Goal: Task Accomplishment & Management: Use online tool/utility

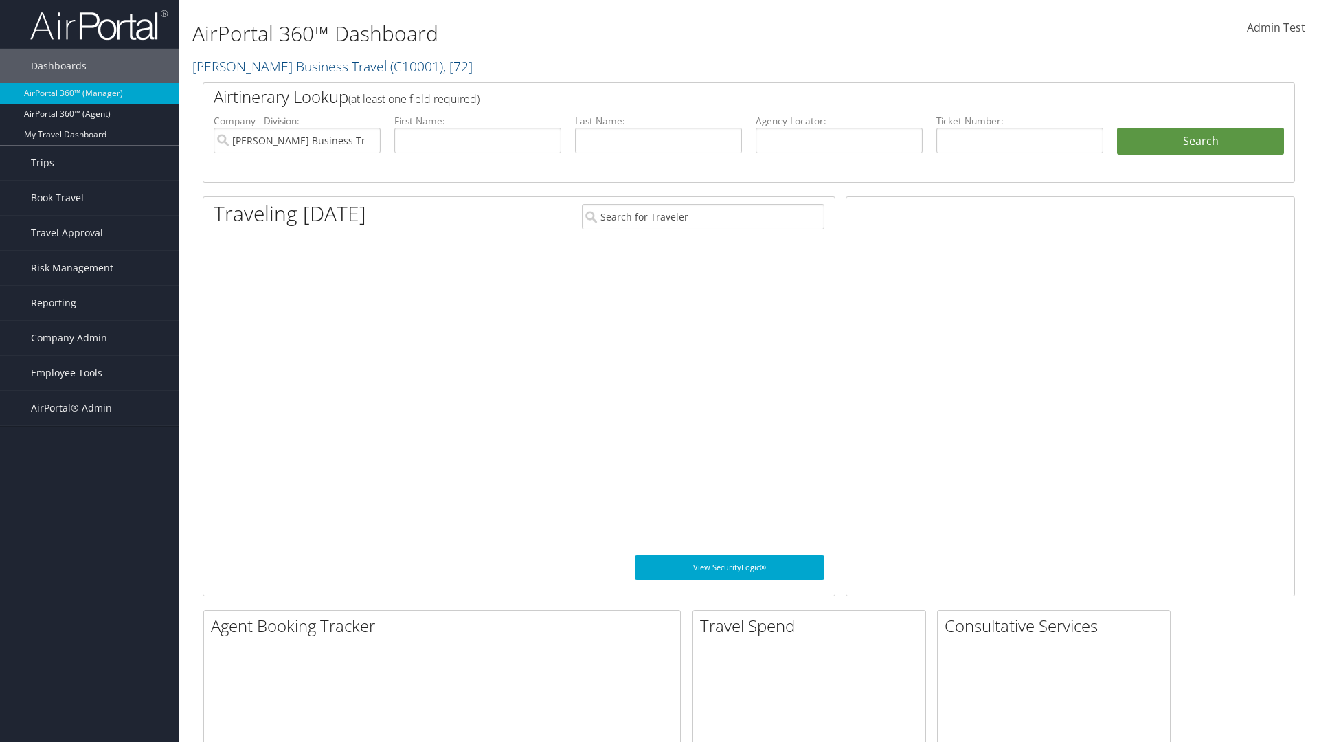
click at [89, 338] on span "Company Admin" at bounding box center [69, 338] width 76 height 34
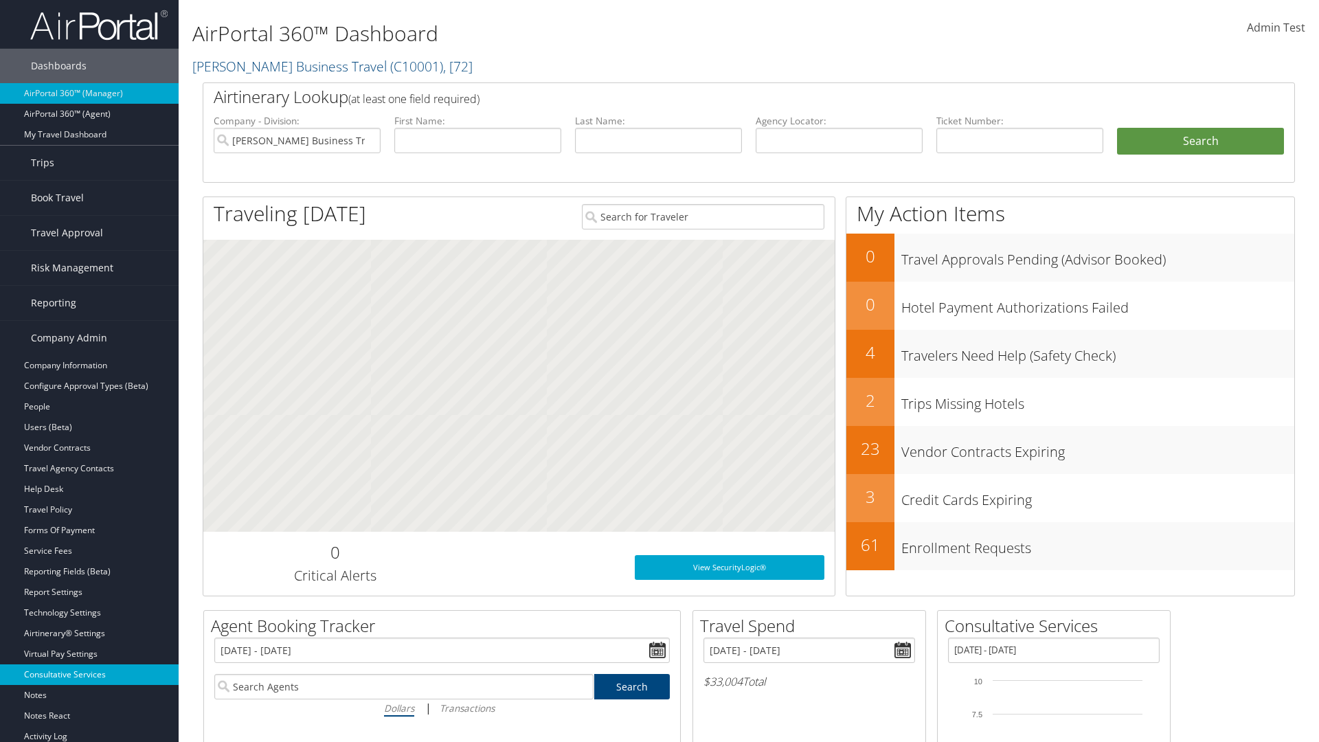
click at [89, 675] on link "Consultative Services" at bounding box center [89, 674] width 179 height 21
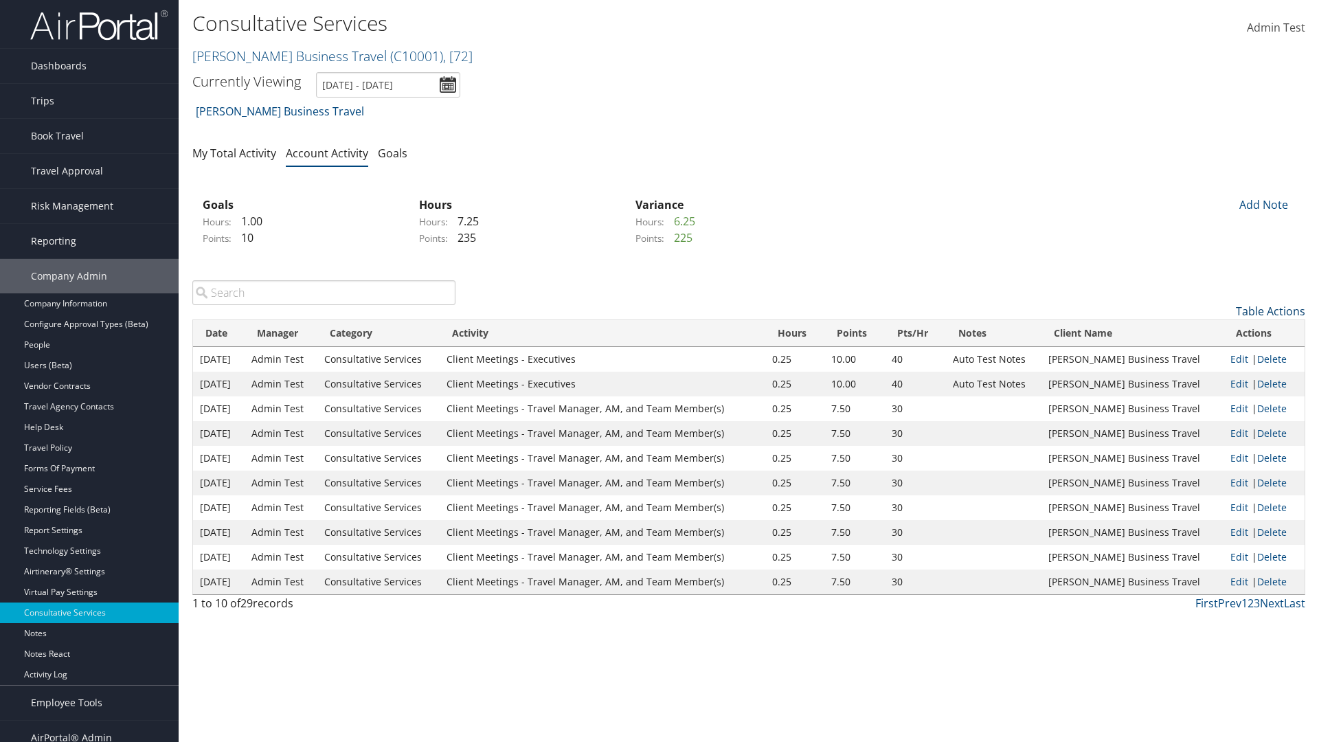
click at [1270, 311] on link "Table Actions" at bounding box center [1270, 311] width 69 height 15
click at [1214, 332] on link "New Record" at bounding box center [1214, 332] width 181 height 23
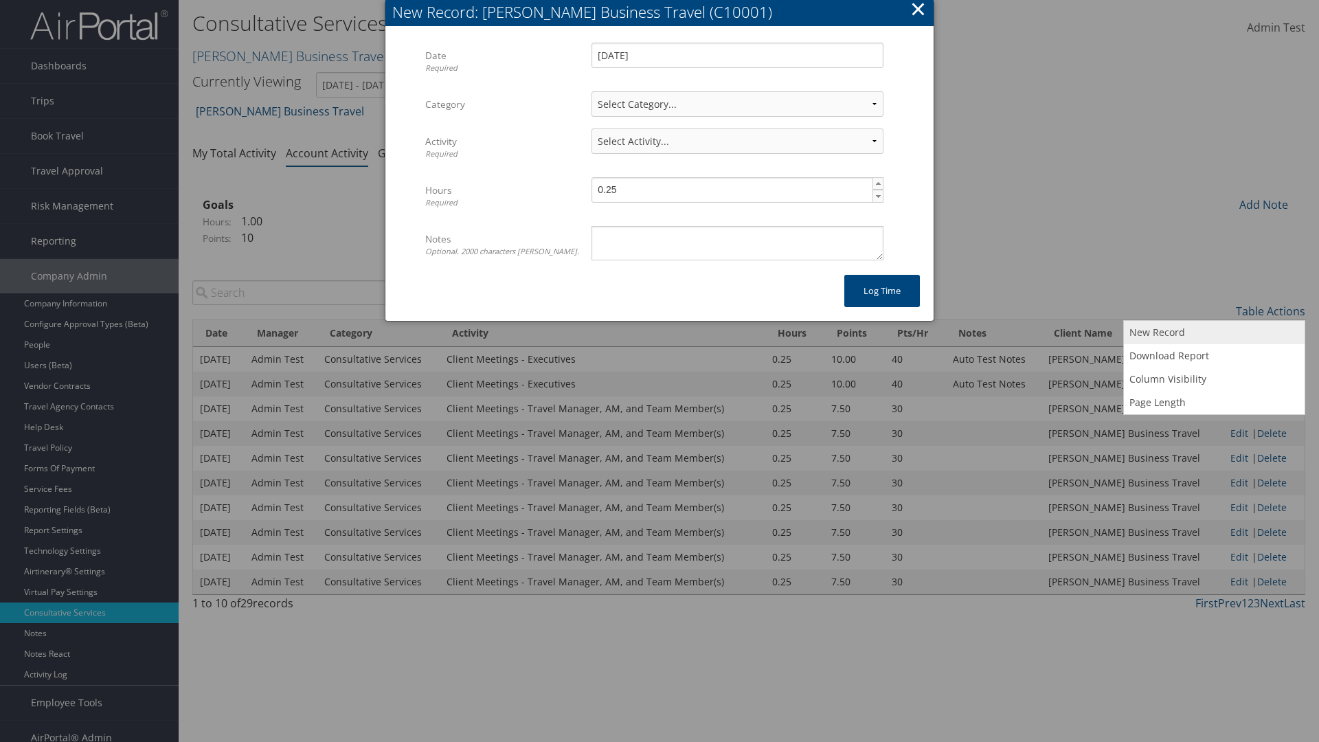
select select "2"
select select "239-1"
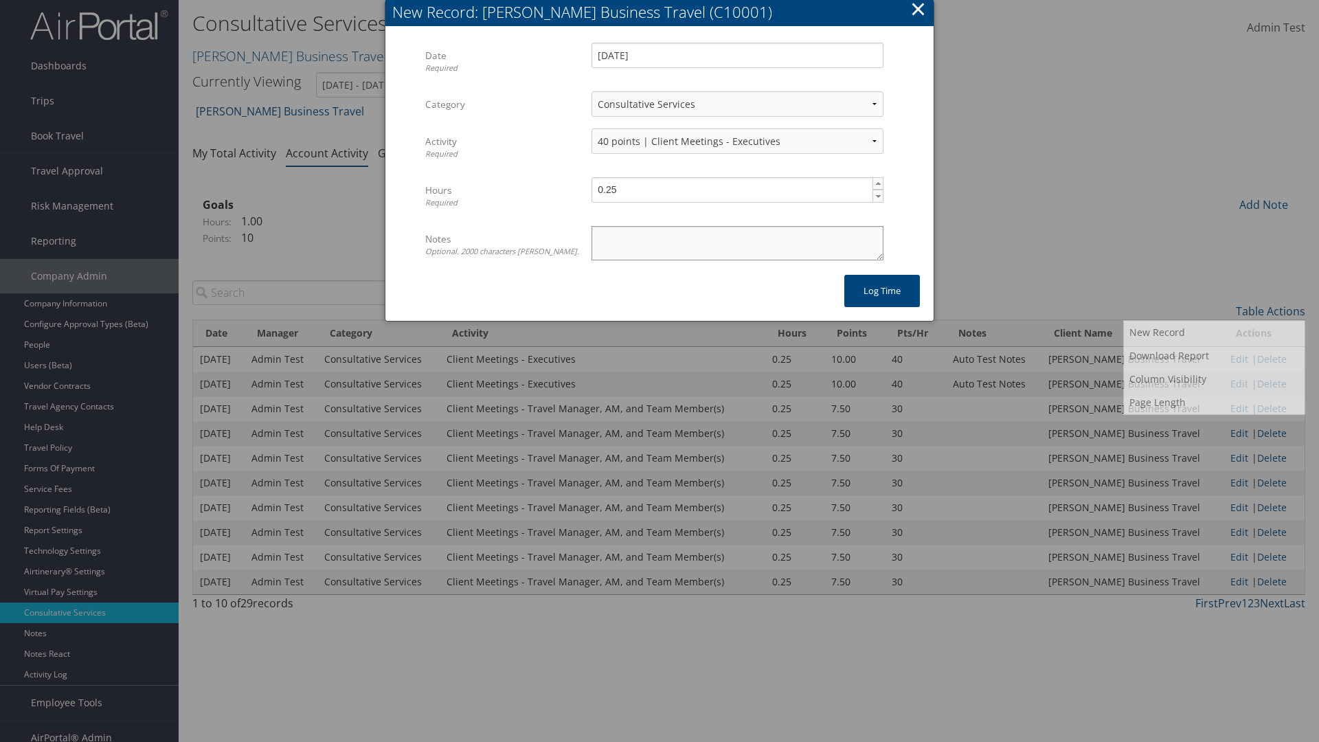
click at [737, 242] on textarea "Notes Optional. 2000 characters [PERSON_NAME]." at bounding box center [737, 243] width 292 height 34
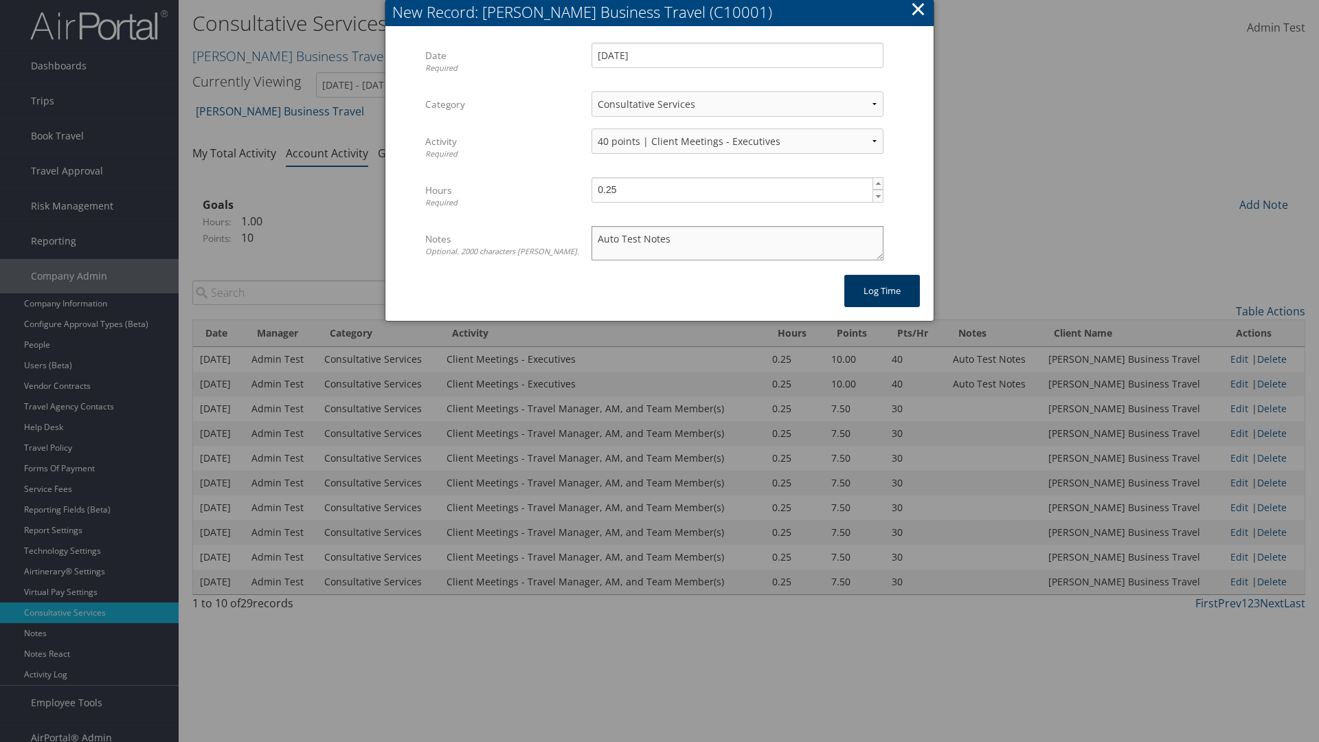
type textarea "Auto Test Notes"
click at [882, 291] on button "Log time" at bounding box center [882, 291] width 76 height 32
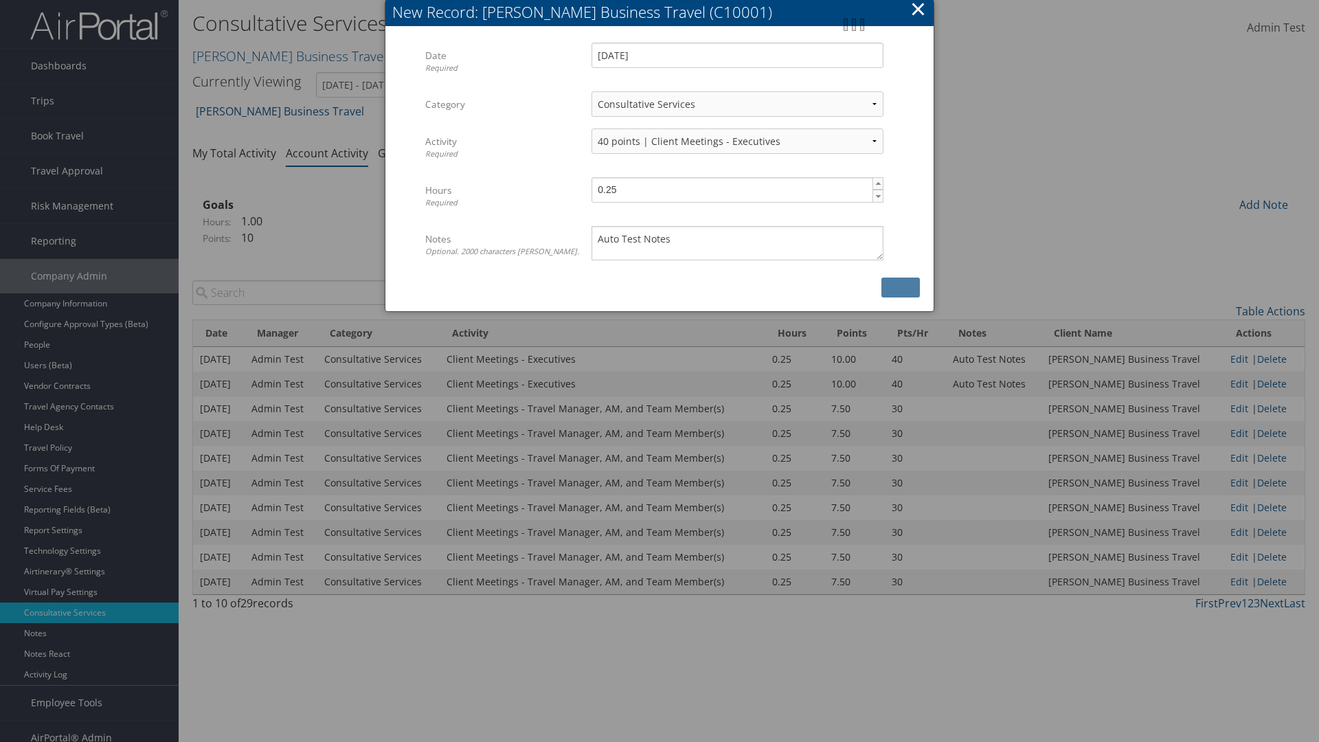
scroll to position [14, 0]
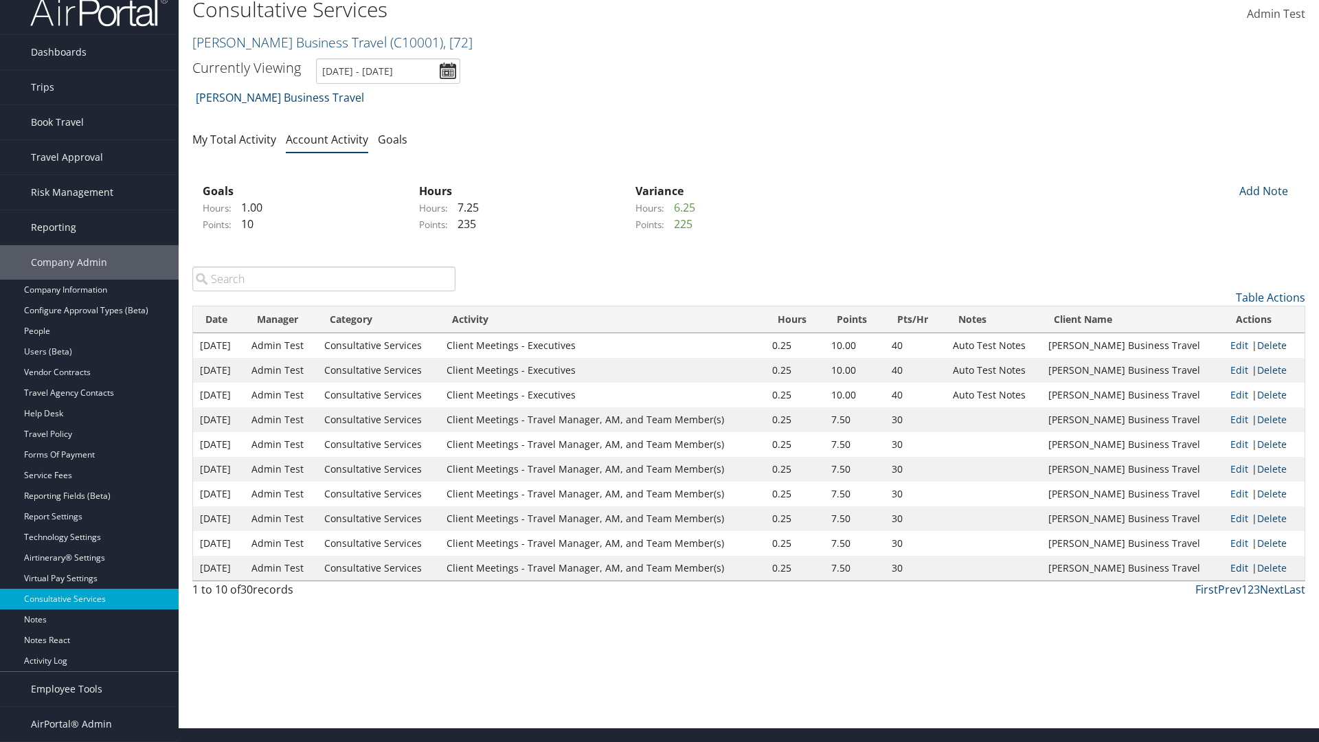
click at [1236, 567] on link "Edit" at bounding box center [1239, 567] width 18 height 13
select select "2"
select select "240-1"
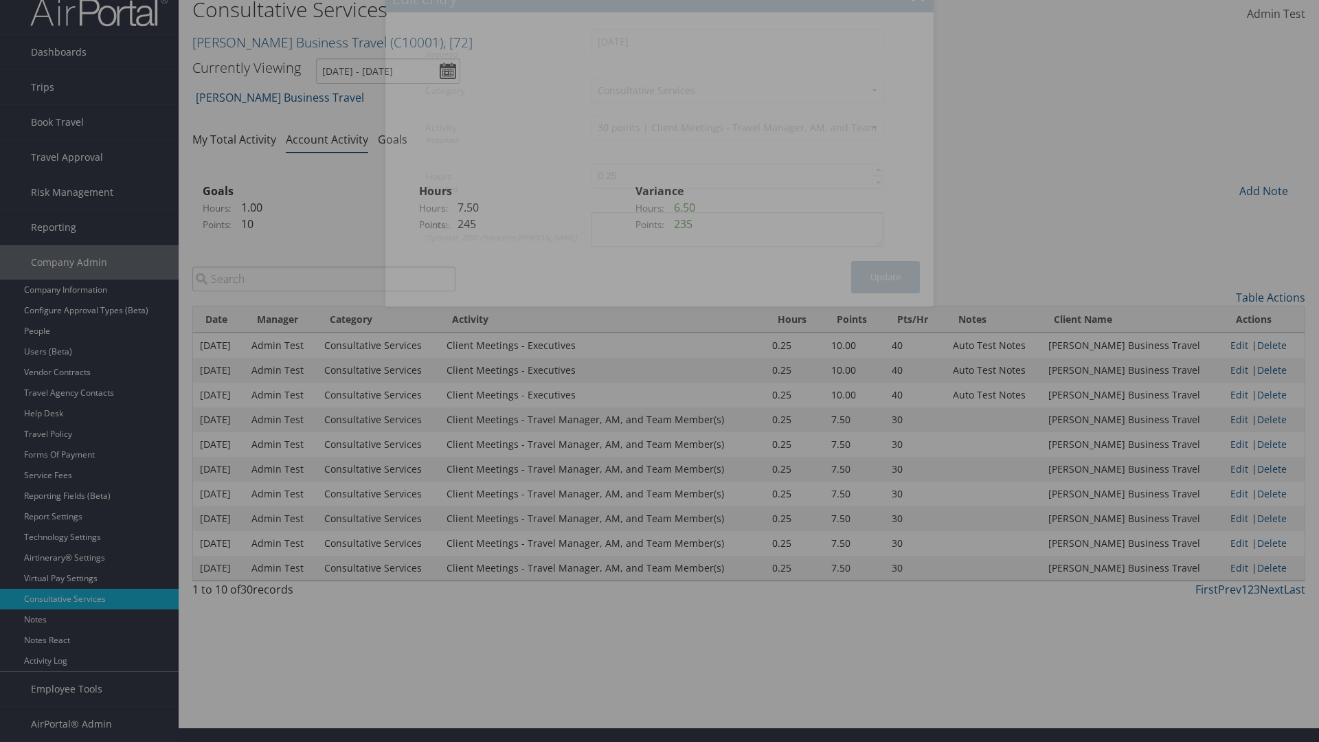
click at [737, 242] on textarea "Notes Optional. 2000 characters [PERSON_NAME]." at bounding box center [737, 229] width 292 height 34
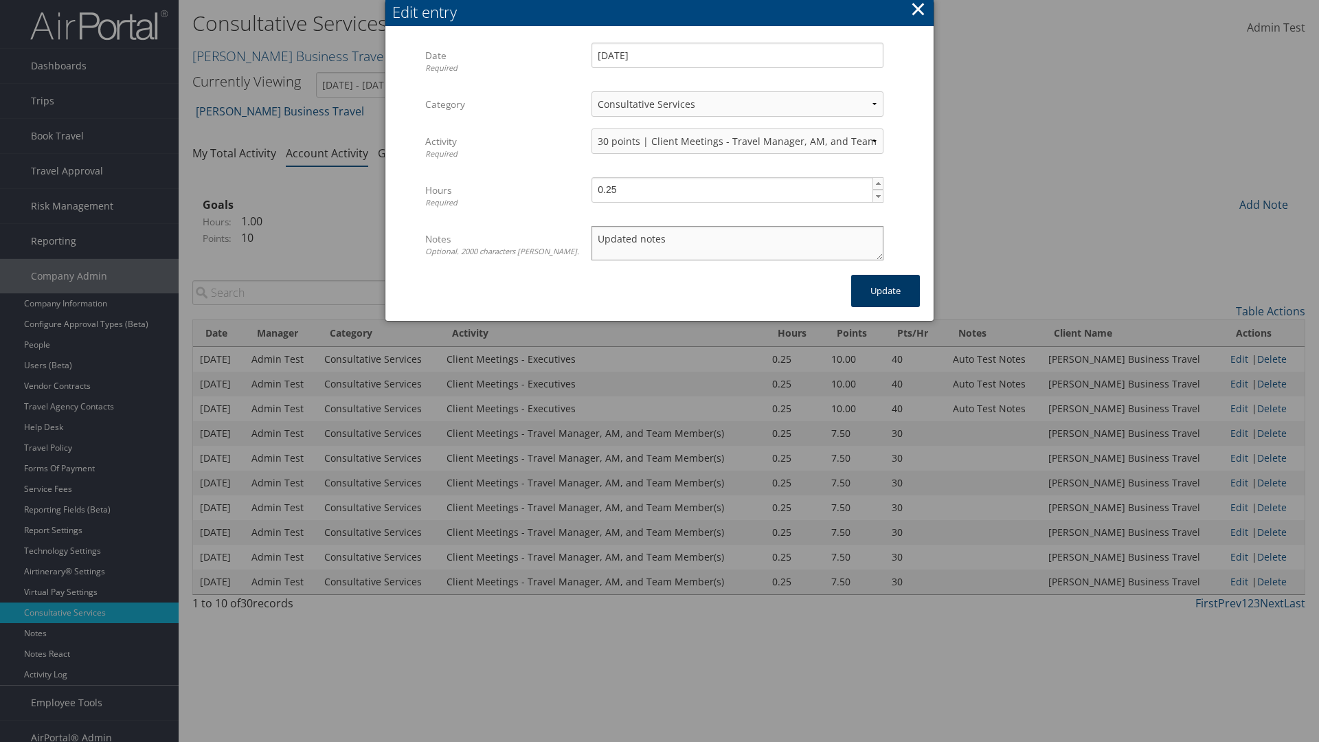
type textarea "Updated notes"
click at [885, 291] on button "Update" at bounding box center [885, 291] width 69 height 32
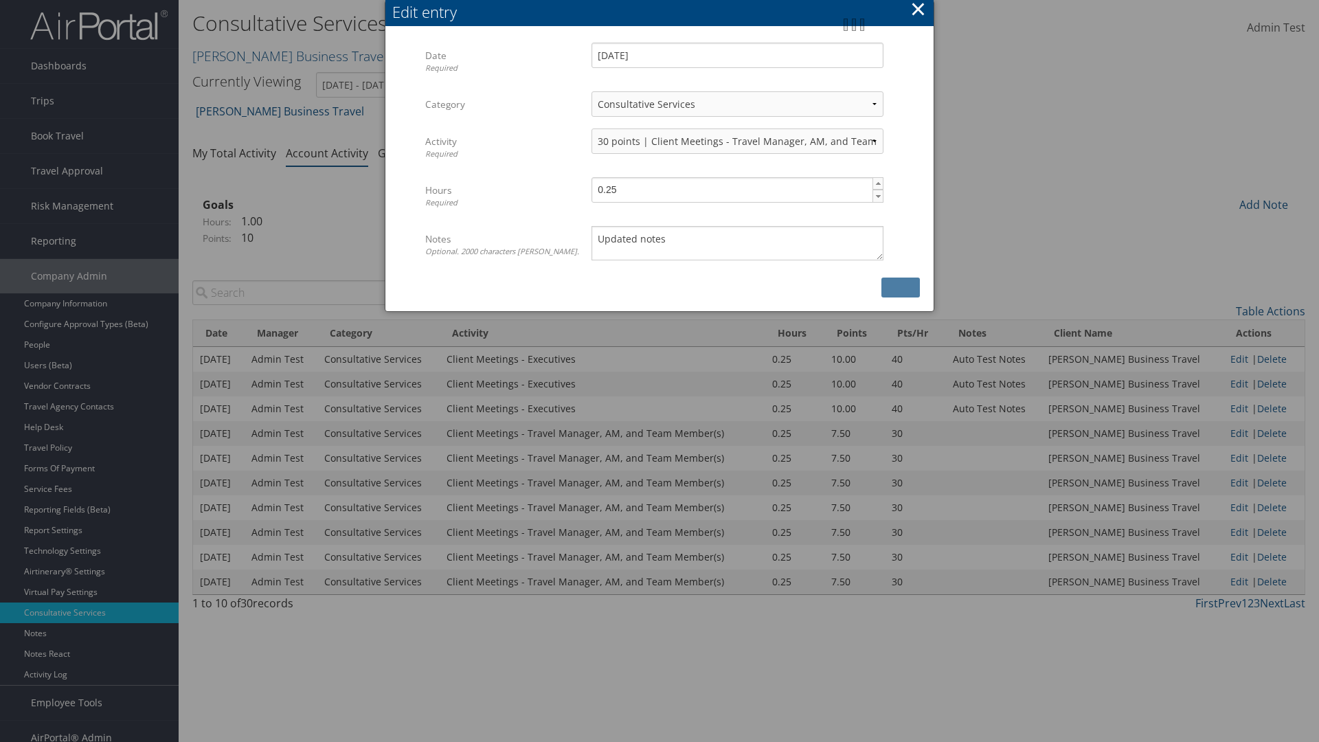
scroll to position [14, 0]
